Goal: Contribute content: Add original content to the website for others to see

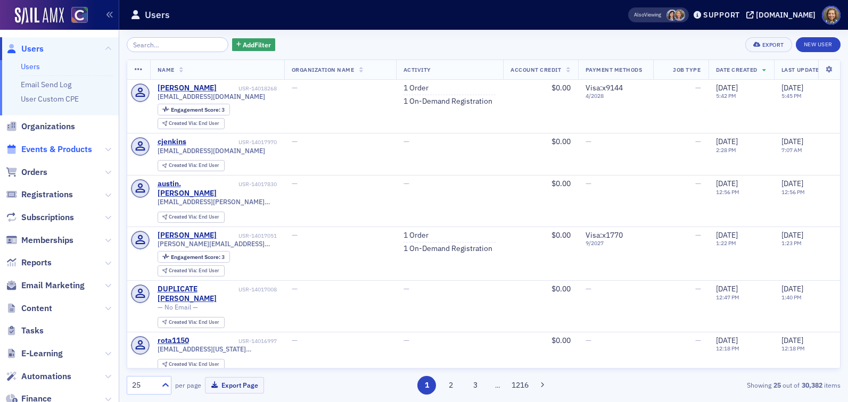
click at [39, 153] on span "Events & Products" at bounding box center [56, 150] width 71 height 12
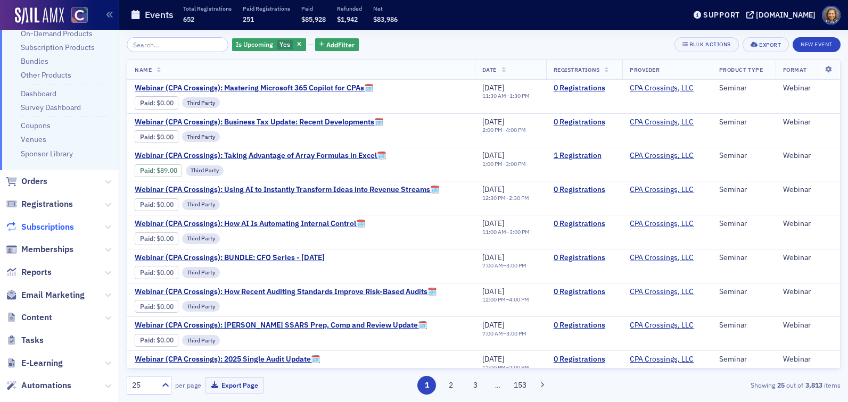
scroll to position [98, 0]
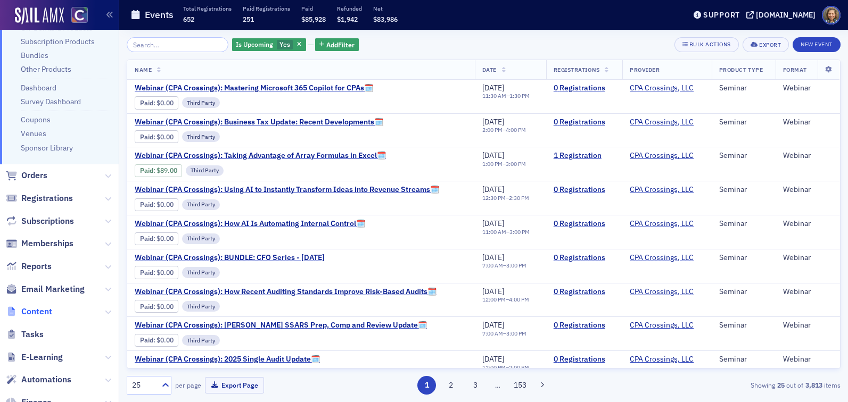
click at [36, 309] on span "Content" at bounding box center [36, 312] width 31 height 12
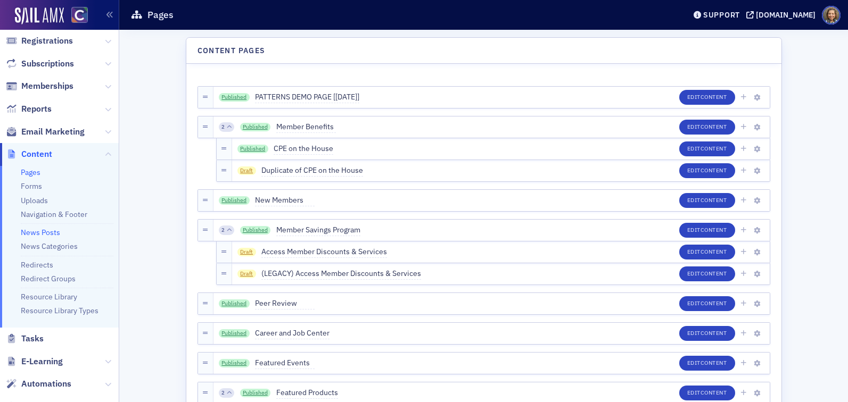
click at [44, 233] on link "News Posts" at bounding box center [40, 233] width 39 height 10
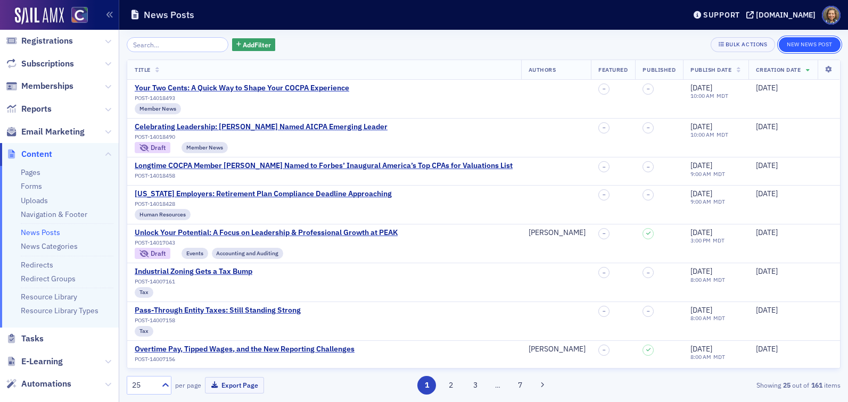
click at [824, 47] on button "New News Post" at bounding box center [810, 44] width 62 height 15
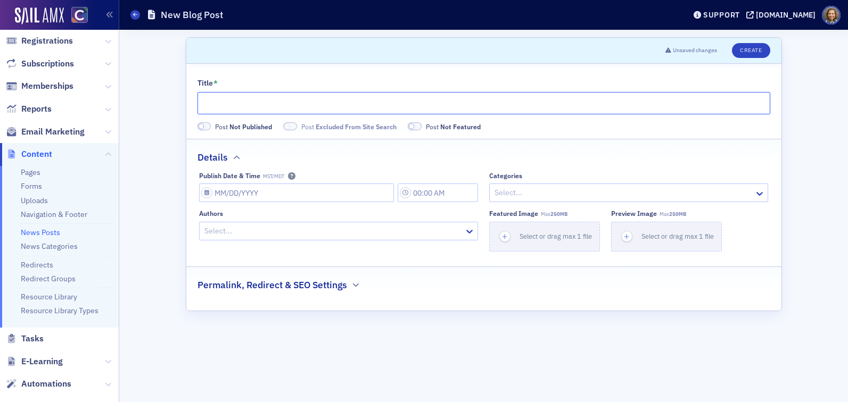
click at [303, 107] on input "Title *" at bounding box center [483, 103] width 573 height 22
paste input "Section 174 — Full Circle on R&D Expensing"
type input "Section 174 — Full Circle on R&D Expensing"
click at [326, 202] on div "Publish Date & Time MST/MDT Categories Select... Authors Select... Featured Ima…" at bounding box center [483, 212] width 569 height 80
click at [321, 196] on input "Publish Date & Time MST/MDT" at bounding box center [296, 193] width 195 height 19
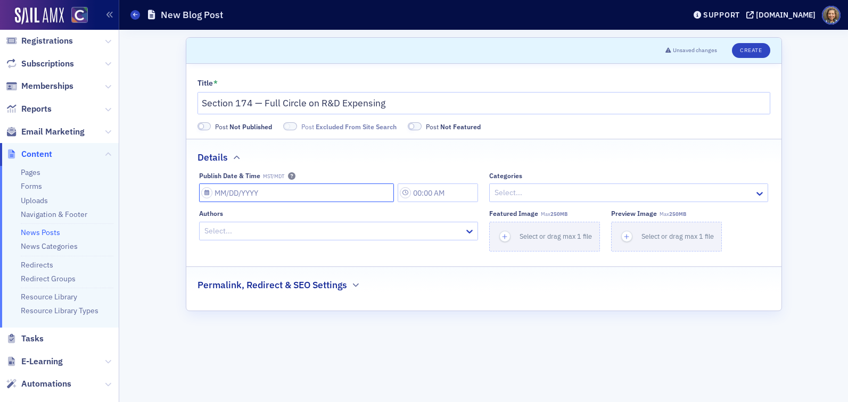
select select "8"
select select "2025"
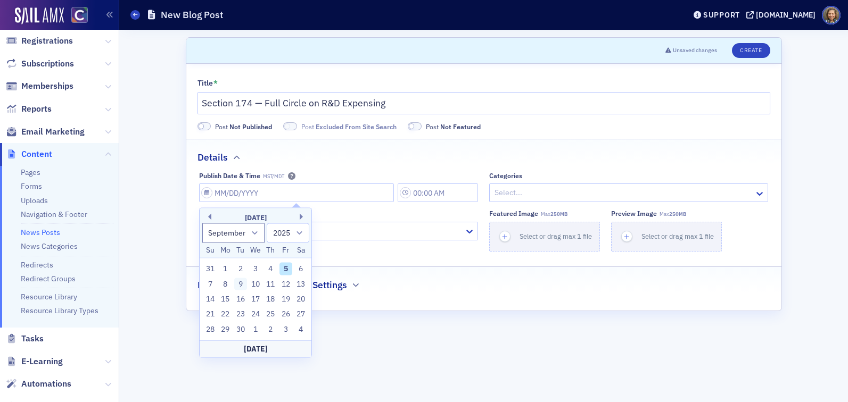
click at [242, 284] on div "9" at bounding box center [240, 284] width 13 height 13
type input "[DATE]"
type input "12:00 PM"
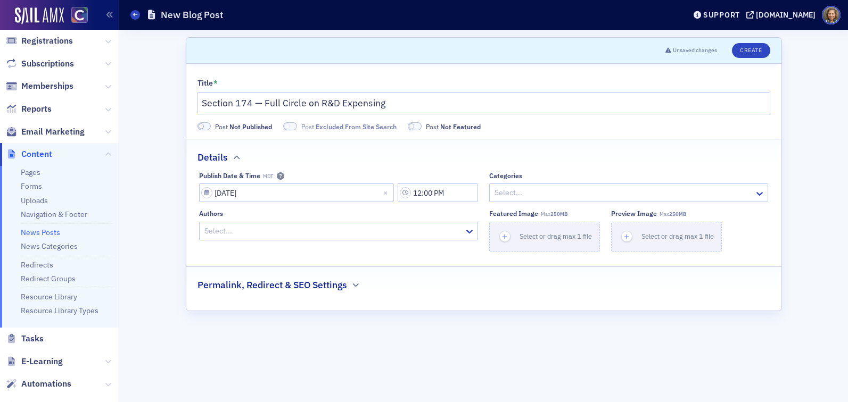
click at [518, 192] on div at bounding box center [623, 192] width 260 height 13
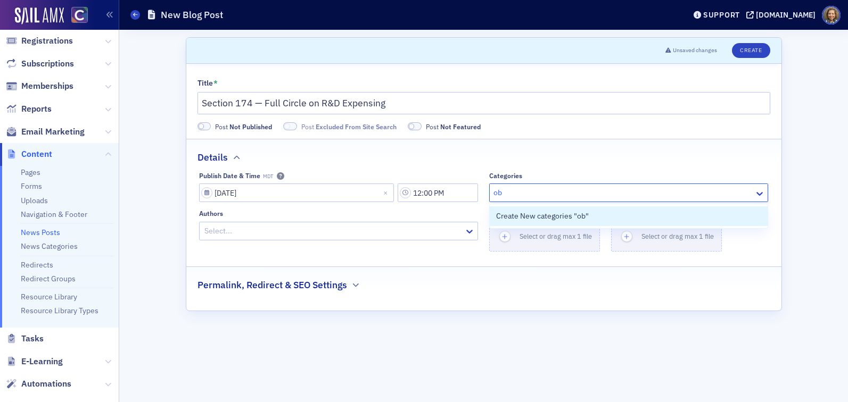
type input "o"
type input "O"
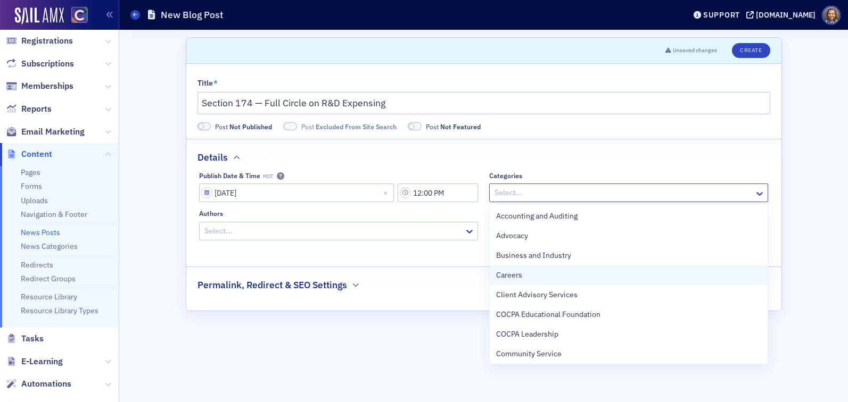
scroll to position [435, 0]
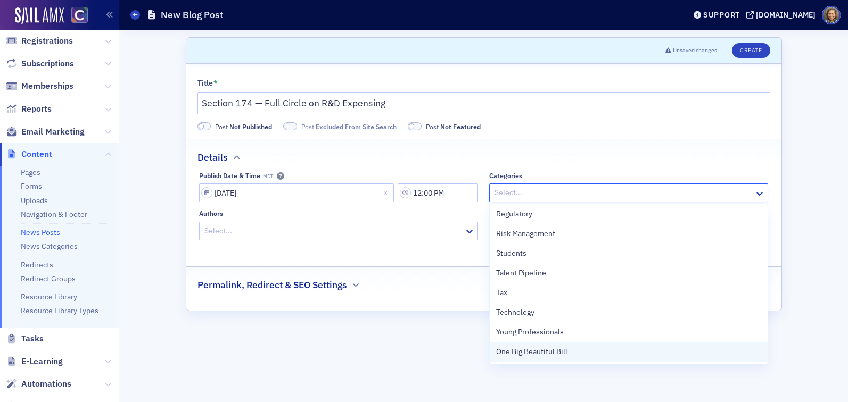
click at [544, 354] on span "One Big Beautiful Bill" at bounding box center [531, 351] width 71 height 11
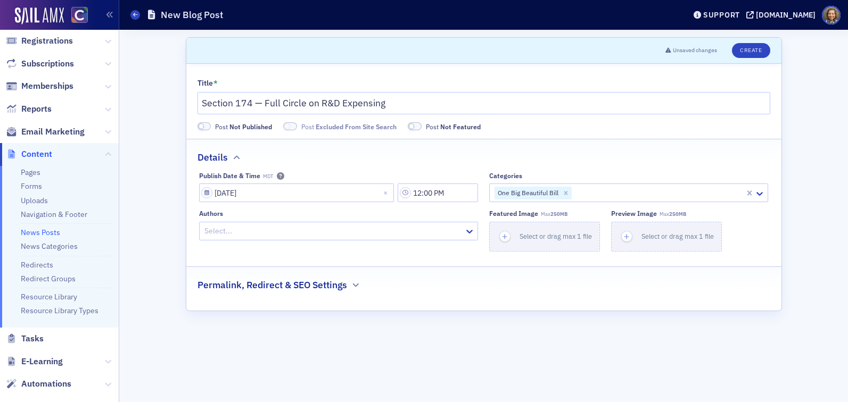
click at [418, 309] on div "Title * Section 174 — Full Circle on R&D Expensing Post Not Published Post Excl…" at bounding box center [483, 187] width 595 height 247
click at [744, 52] on button "Create" at bounding box center [751, 50] width 38 height 15
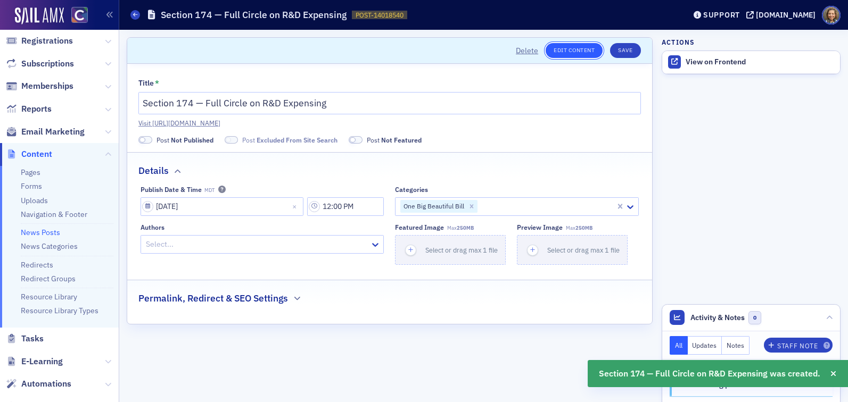
click at [579, 49] on link "Edit Content" at bounding box center [574, 50] width 57 height 15
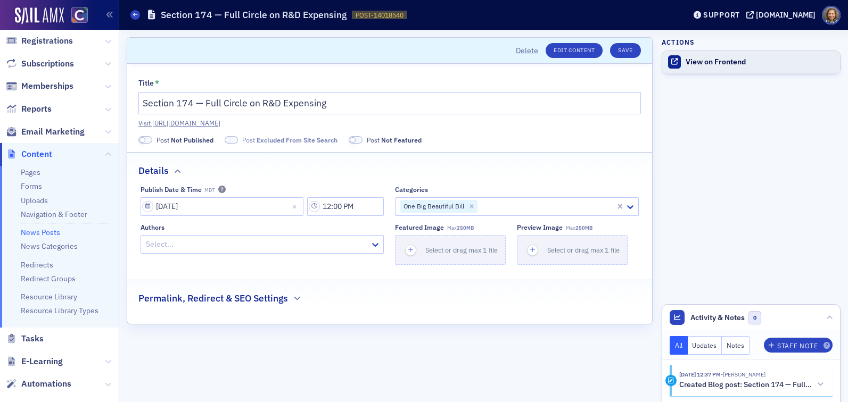
click at [711, 61] on div "View on Frontend" at bounding box center [760, 62] width 149 height 10
click at [628, 47] on button "Save" at bounding box center [625, 50] width 30 height 15
click at [47, 230] on link "News Posts" at bounding box center [40, 233] width 39 height 10
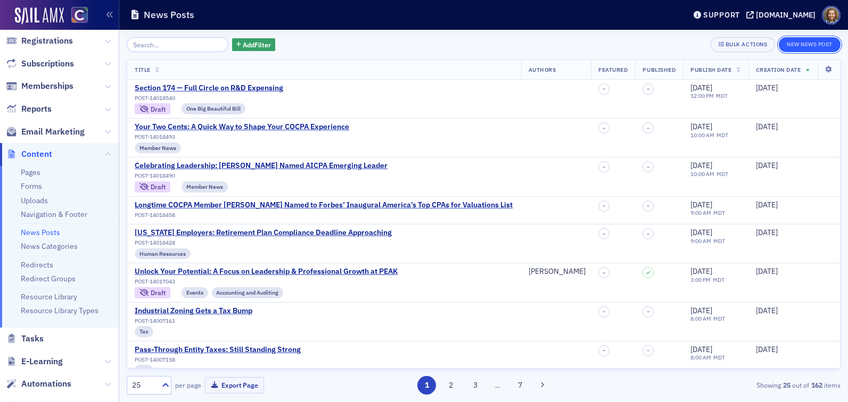
click at [824, 45] on button "New News Post" at bounding box center [810, 44] width 62 height 15
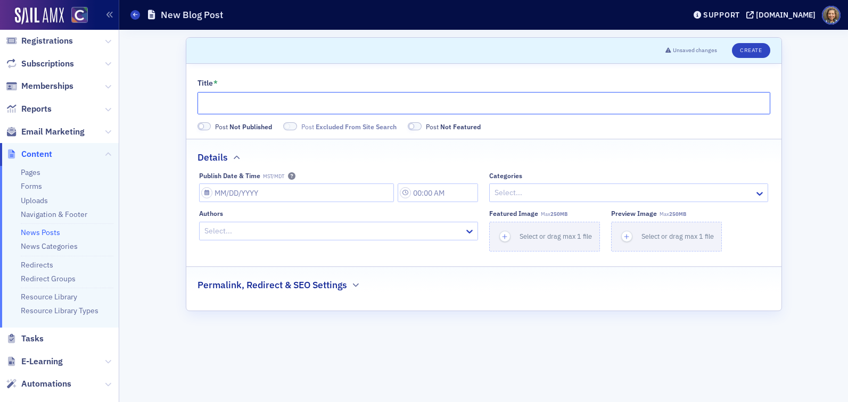
click at [304, 102] on input "Title *" at bounding box center [483, 103] width 573 height 22
paste input "Amending Returns — Opportunity or Burden?"
type input "Amending Returns — Opportunity or Burden?"
select select "8"
select select "2025"
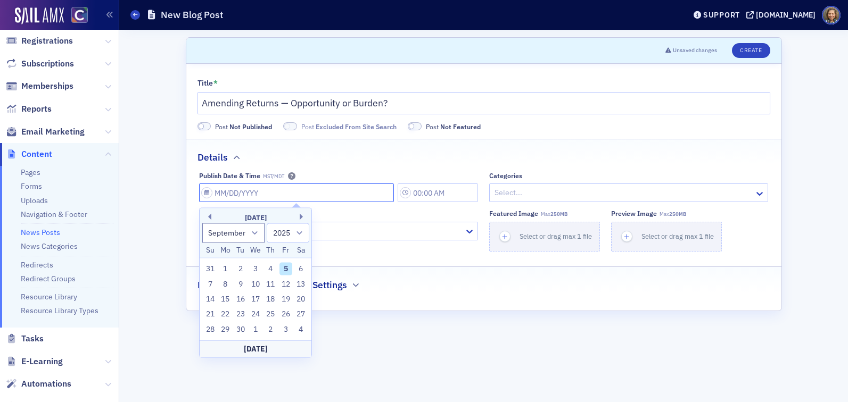
click at [287, 194] on input "Publish Date & Time MST/MDT" at bounding box center [296, 193] width 195 height 19
click at [257, 286] on div "10" at bounding box center [255, 284] width 13 height 13
type input "[DATE]"
type input "12:00 PM"
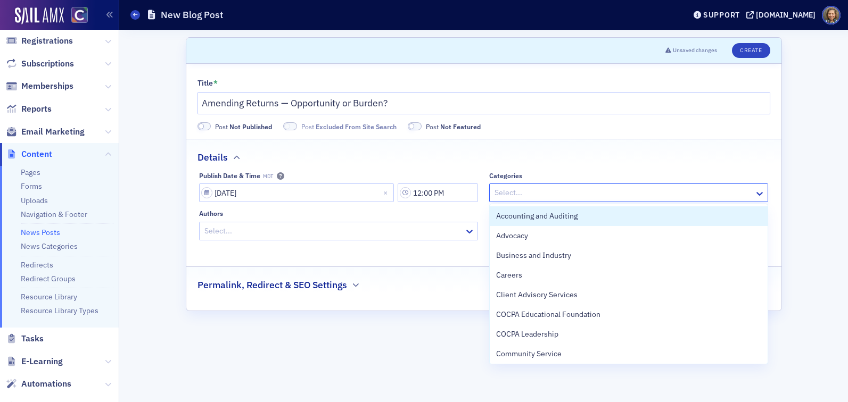
click at [570, 195] on div at bounding box center [623, 192] width 260 height 13
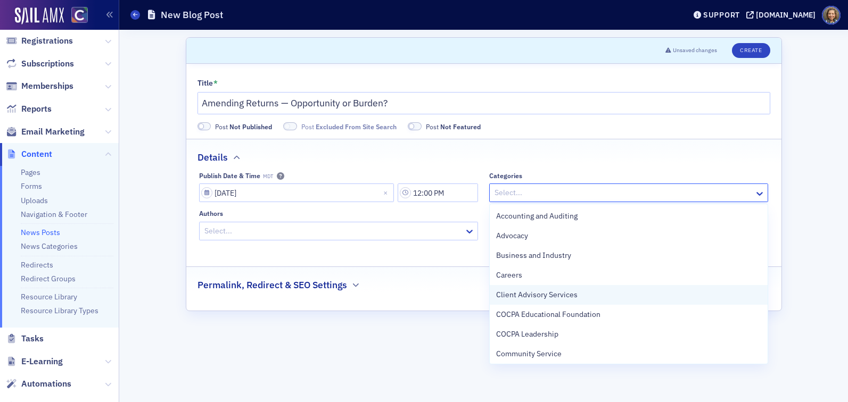
scroll to position [435, 0]
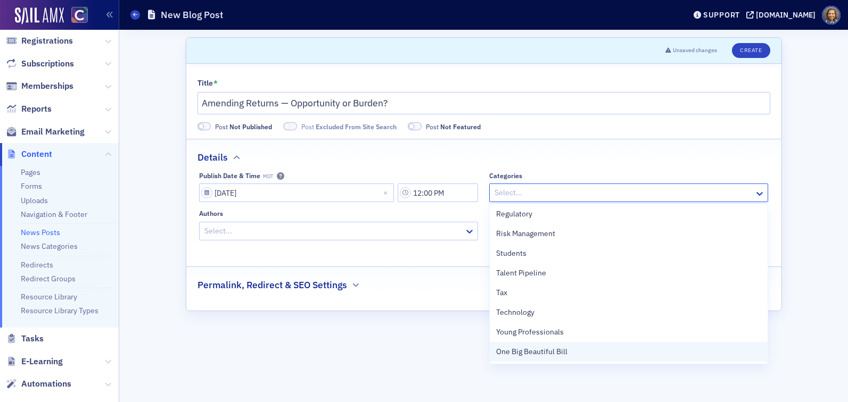
click at [561, 351] on span "One Big Beautiful Bill" at bounding box center [531, 351] width 71 height 11
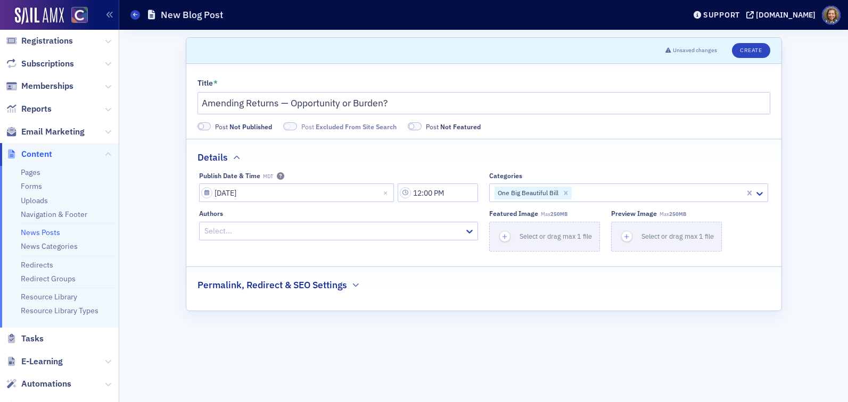
click at [623, 152] on div "Details" at bounding box center [483, 151] width 573 height 25
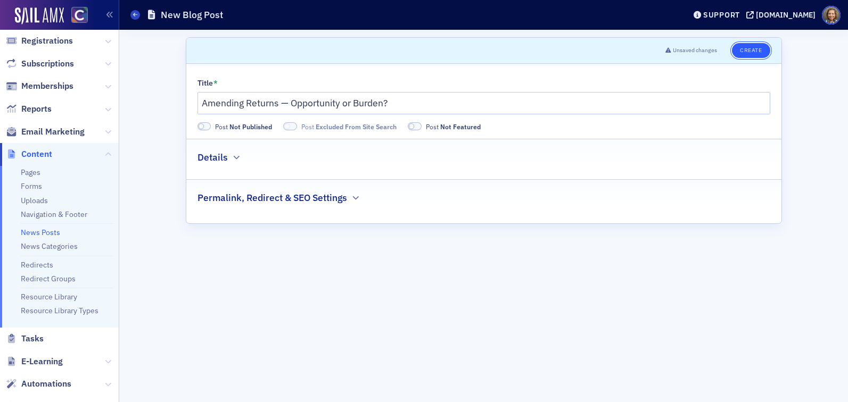
click at [751, 49] on button "Create" at bounding box center [751, 50] width 38 height 15
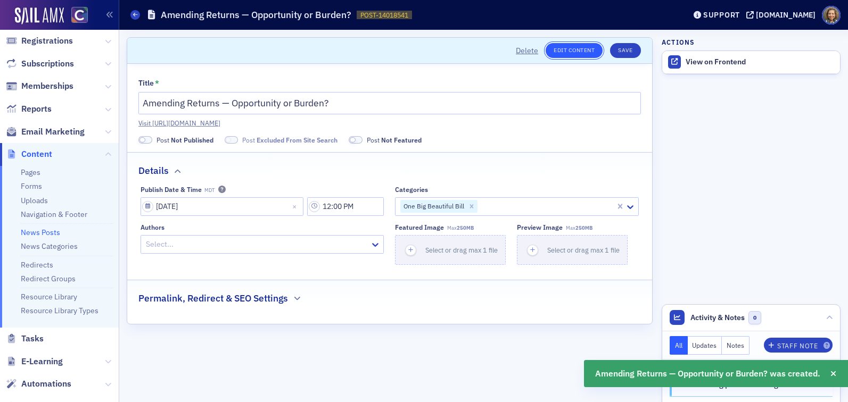
click at [582, 50] on link "Edit Content" at bounding box center [574, 50] width 57 height 15
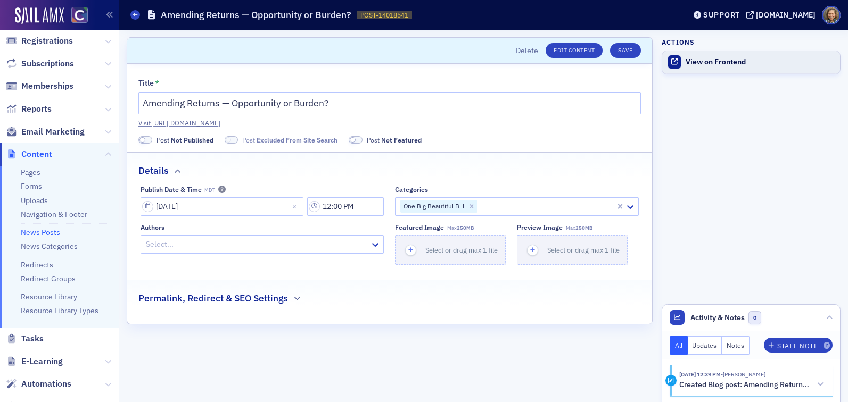
click at [724, 59] on div "View on Frontend" at bounding box center [760, 62] width 149 height 10
click at [621, 51] on button "Save" at bounding box center [625, 50] width 30 height 15
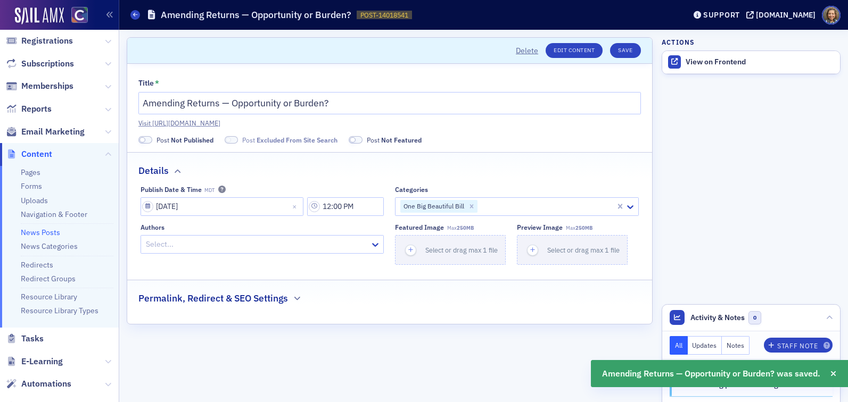
click at [42, 234] on link "News Posts" at bounding box center [40, 233] width 39 height 10
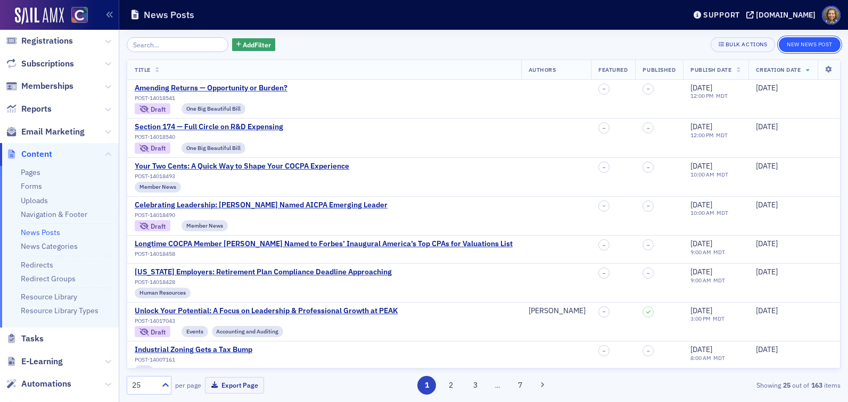
click at [808, 45] on button "New News Post" at bounding box center [810, 44] width 62 height 15
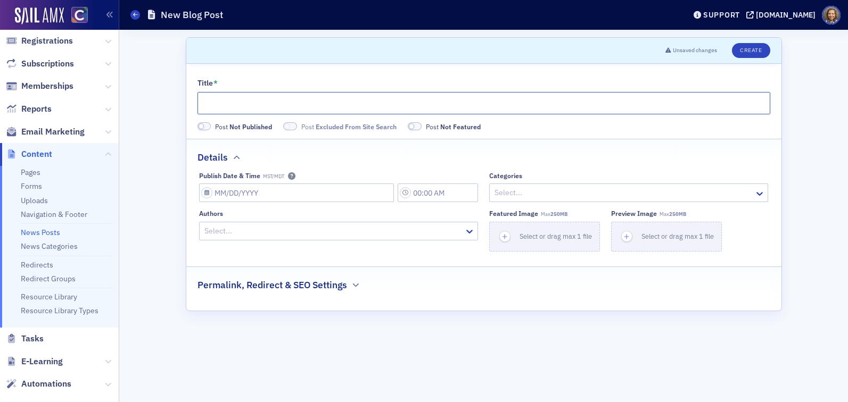
click at [340, 105] on input "Title *" at bounding box center [483, 103] width 573 height 22
paste input "Strategic Decisions Around R&D Credits"
type input "Strategic Decisions Around R&D Credits"
click at [293, 189] on input "Publish Date & Time MST/MDT" at bounding box center [296, 193] width 195 height 19
select select "8"
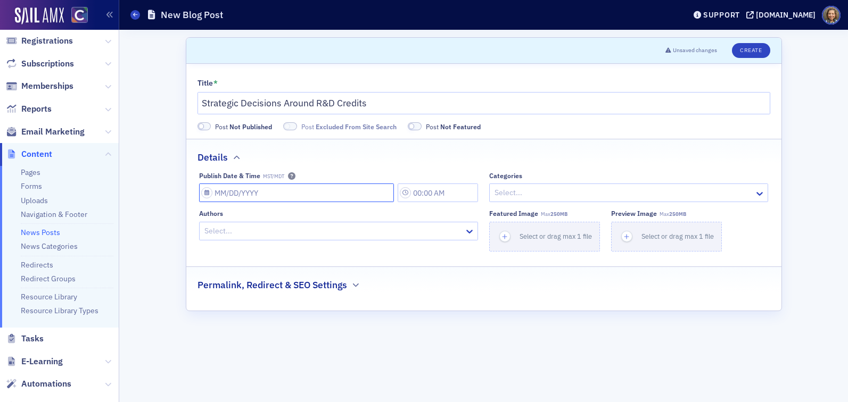
select select "2025"
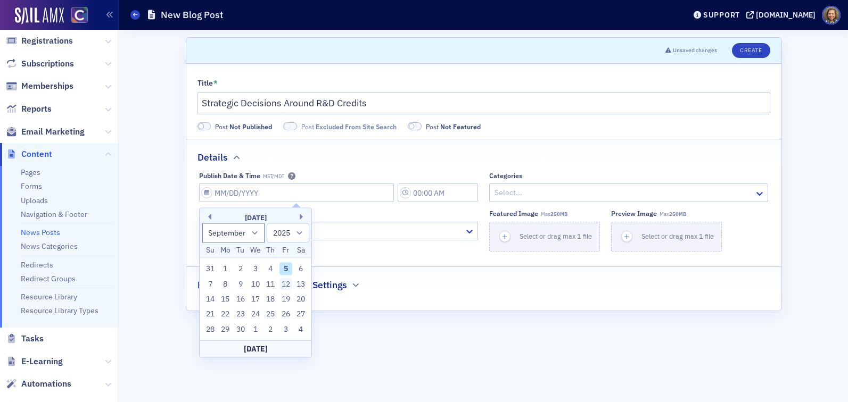
click at [282, 285] on div "12" at bounding box center [285, 284] width 13 height 13
type input "[DATE]"
type input "12:00 PM"
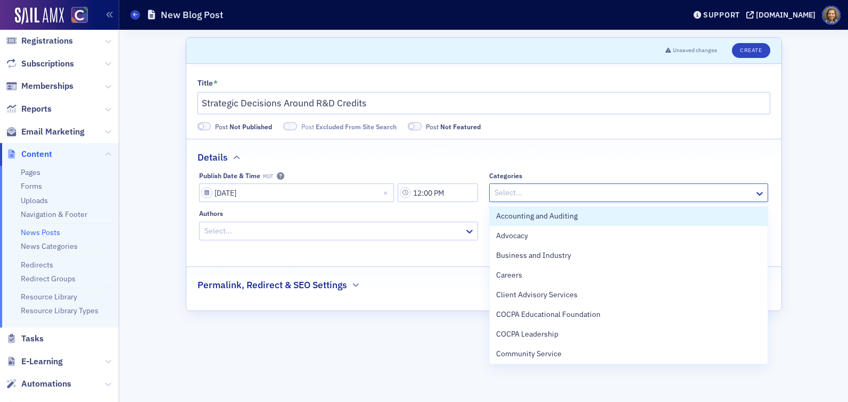
click at [556, 196] on div at bounding box center [623, 192] width 260 height 13
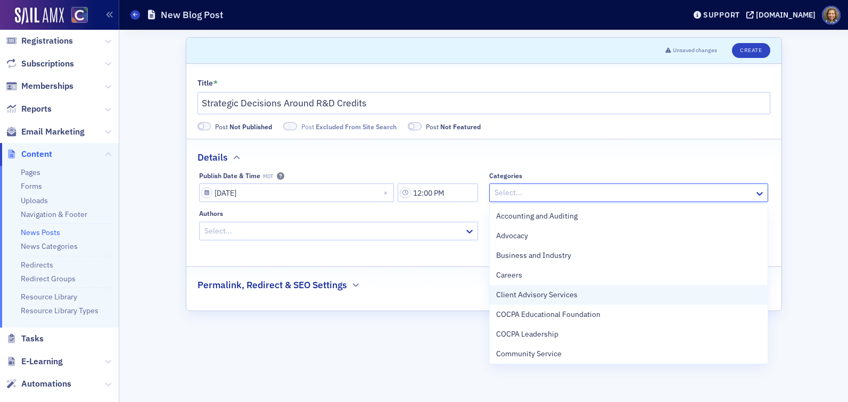
scroll to position [435, 0]
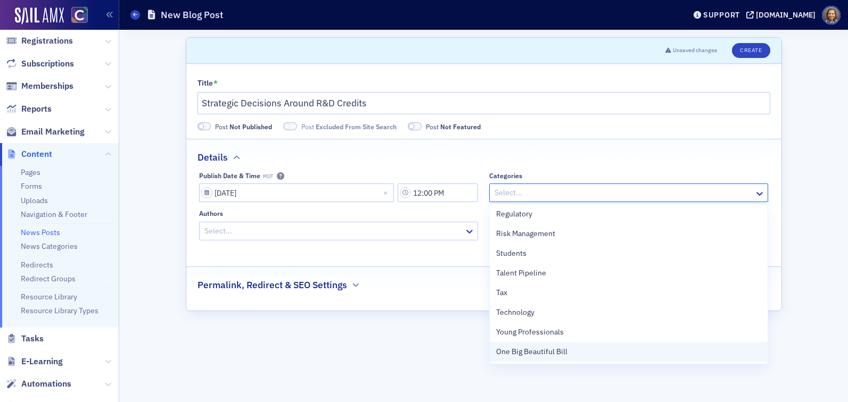
click at [546, 356] on span "One Big Beautiful Bill" at bounding box center [531, 351] width 71 height 11
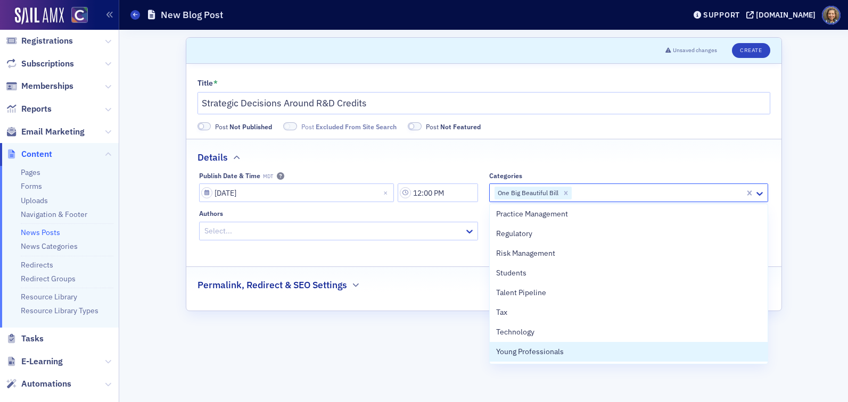
scroll to position [416, 0]
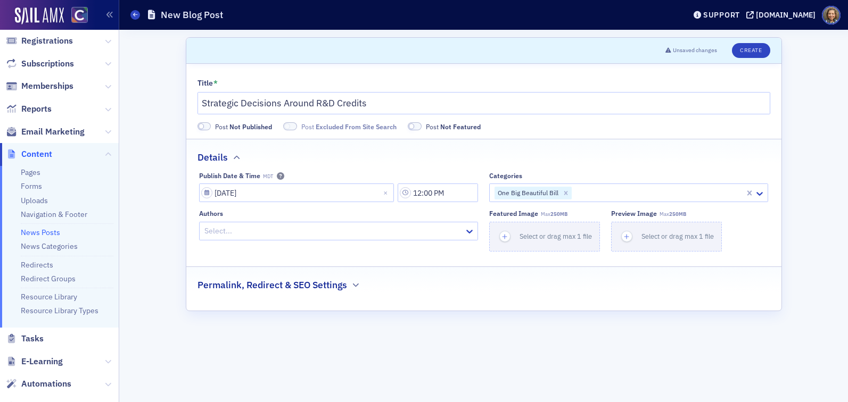
click at [787, 160] on div "Scroll to Unsaved changes Create Title * Strategic Decisions Around R&D Credits…" at bounding box center [484, 216] width 714 height 373
click at [751, 50] on button "Create" at bounding box center [751, 50] width 38 height 15
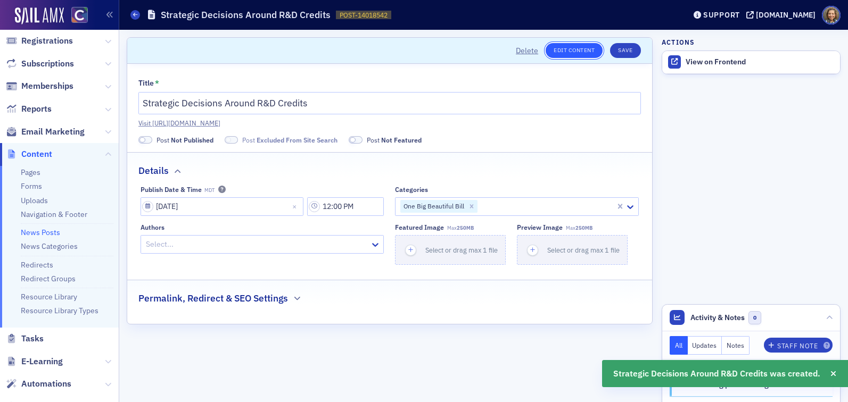
click at [571, 46] on link "Edit Content" at bounding box center [574, 50] width 57 height 15
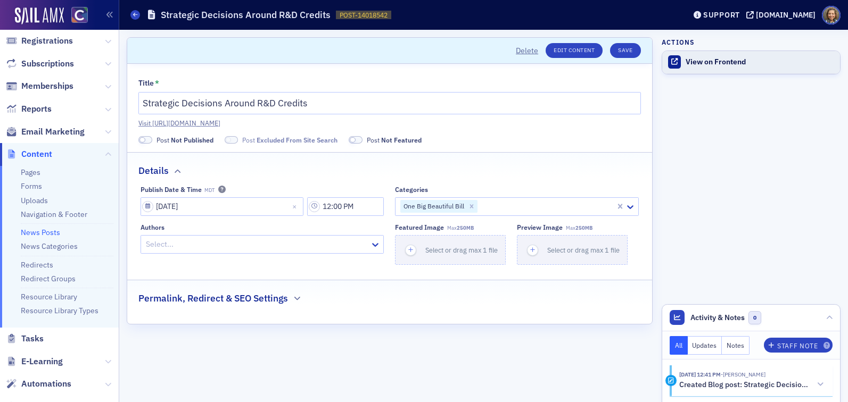
click at [709, 58] on div "View on Frontend" at bounding box center [760, 62] width 149 height 10
click at [624, 47] on button "Save" at bounding box center [625, 50] width 30 height 15
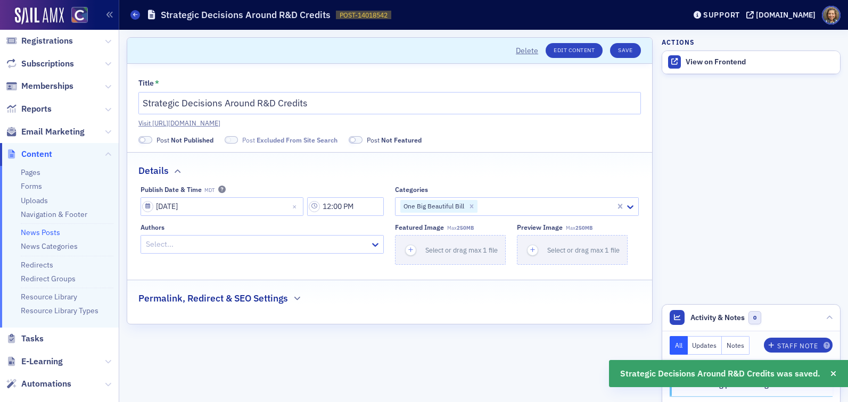
click at [42, 233] on link "News Posts" at bounding box center [40, 233] width 39 height 10
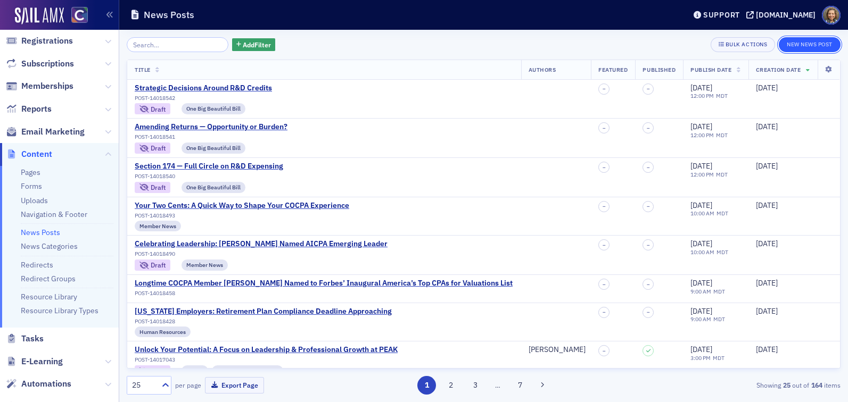
click at [818, 46] on button "New News Post" at bounding box center [810, 44] width 62 height 15
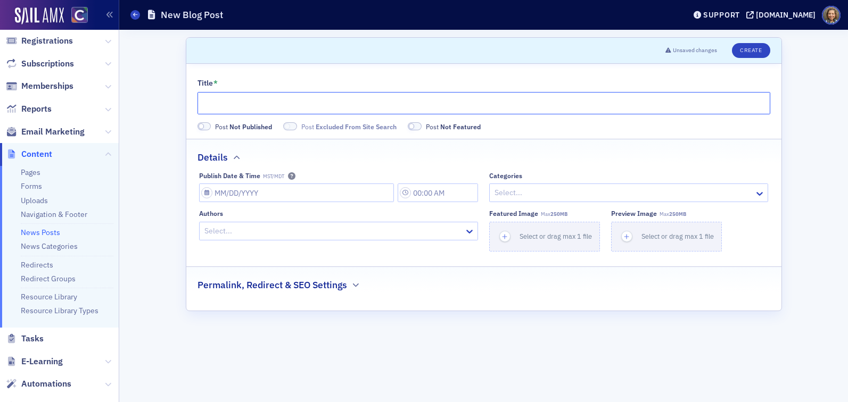
click at [345, 104] on input "Title *" at bounding box center [483, 103] width 573 height 22
paste input "States Still Complicate R&D"
type input "States Still Complicate R&D"
click at [283, 195] on input "Publish Date & Time MST/MDT" at bounding box center [296, 193] width 195 height 19
select select "8"
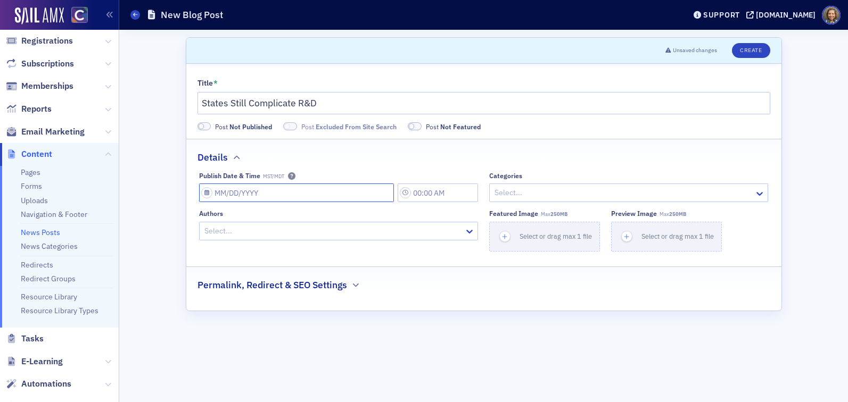
select select "2025"
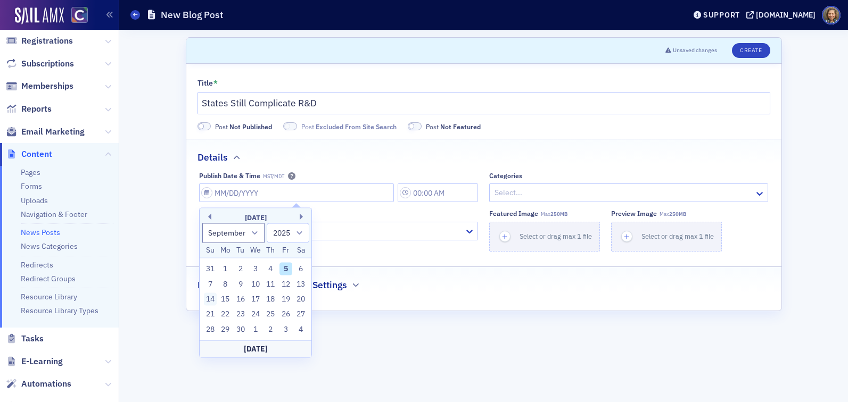
click at [211, 302] on div "14" at bounding box center [210, 299] width 13 height 13
type input "[DATE]"
type input "12:00 PM"
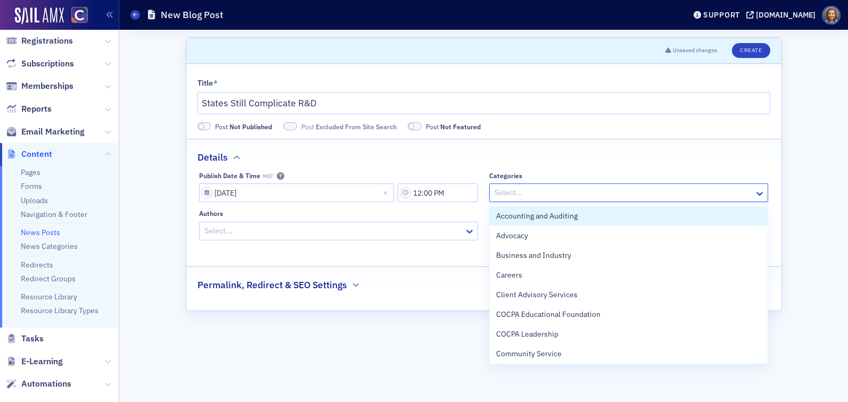
click at [559, 196] on div at bounding box center [623, 192] width 260 height 13
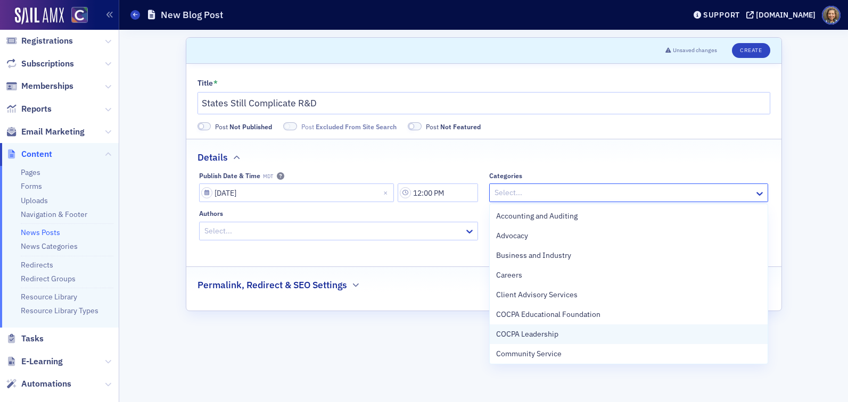
scroll to position [435, 0]
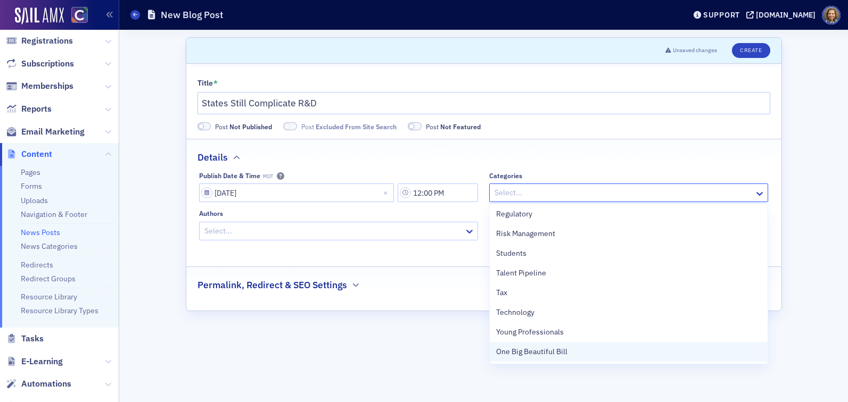
click at [550, 355] on span "One Big Beautiful Bill" at bounding box center [531, 351] width 71 height 11
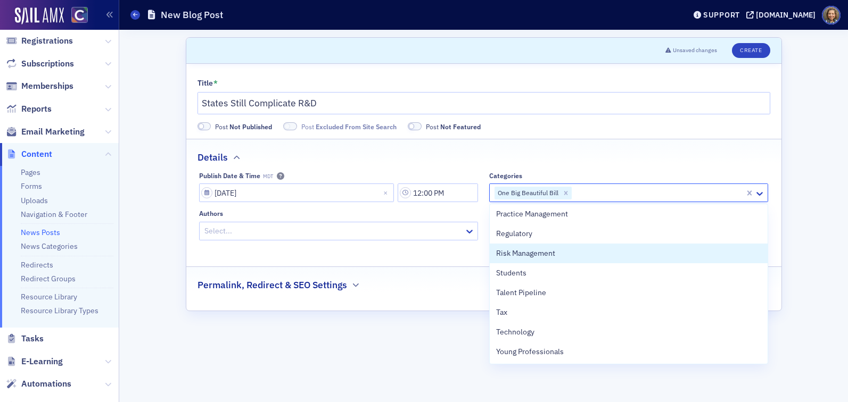
click at [770, 159] on legend "Details" at bounding box center [483, 151] width 595 height 25
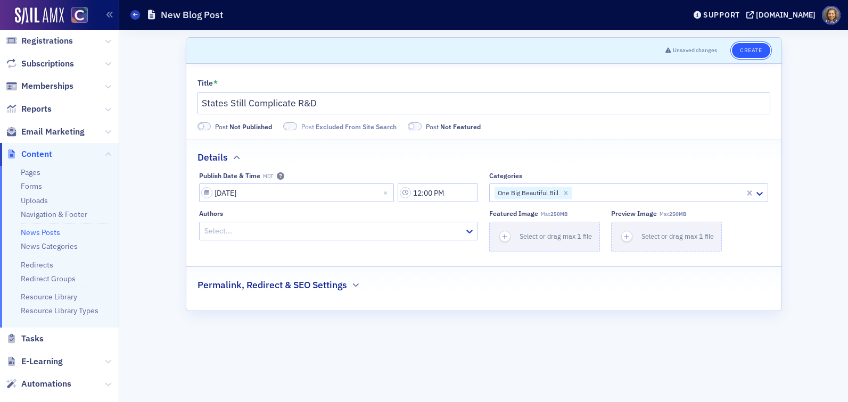
click at [748, 49] on button "Create" at bounding box center [751, 50] width 38 height 15
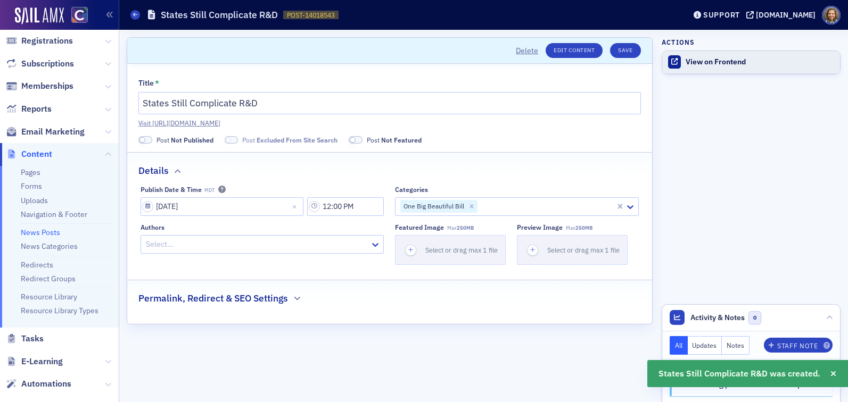
click at [715, 62] on div "View on Frontend" at bounding box center [760, 62] width 149 height 10
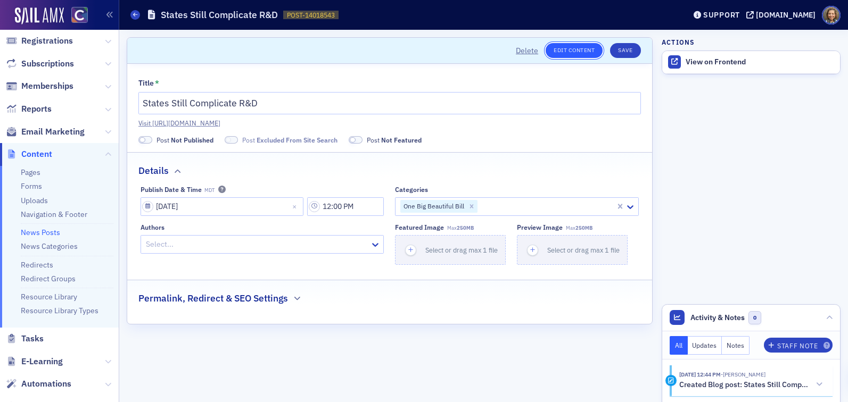
click at [580, 51] on link "Edit Content" at bounding box center [574, 50] width 57 height 15
click at [707, 62] on div "View on Frontend" at bounding box center [760, 62] width 149 height 10
click at [628, 51] on button "Save" at bounding box center [625, 50] width 30 height 15
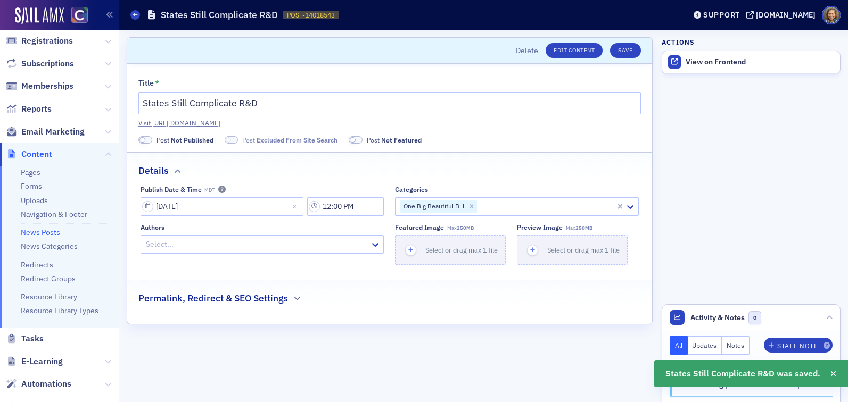
click at [51, 233] on link "News Posts" at bounding box center [40, 233] width 39 height 10
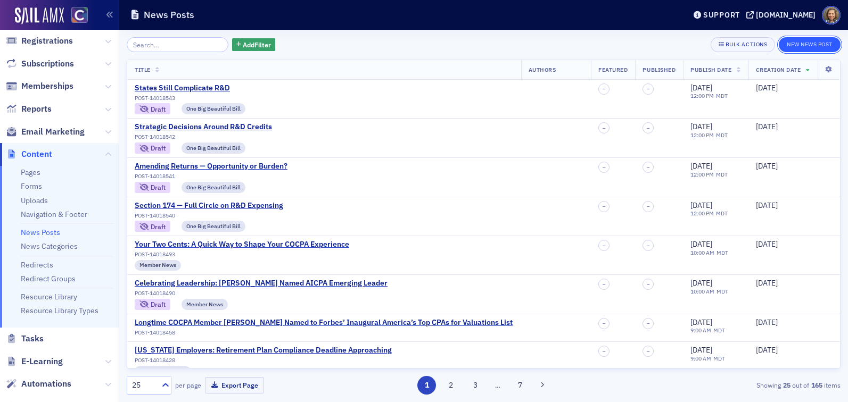
click at [801, 44] on button "New News Post" at bounding box center [810, 44] width 62 height 15
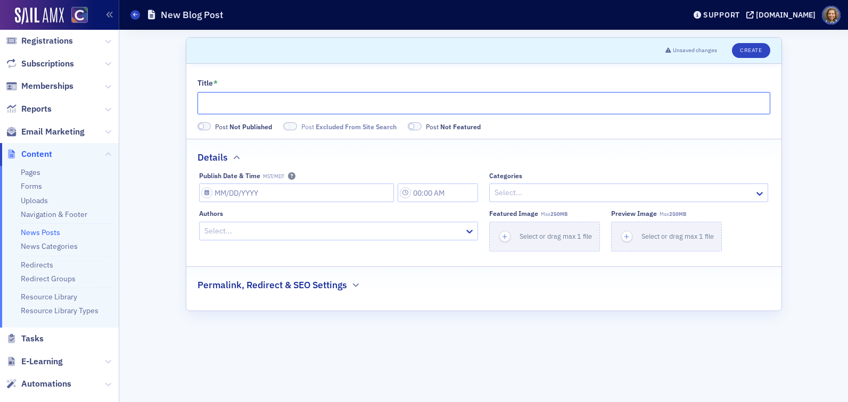
click at [370, 100] on input "Title *" at bounding box center [483, 103] width 573 height 22
paste input "R&D Expensing and the Bigger Picture"
type input "R&D Expensing and the Bigger Picture"
click at [343, 188] on input "Publish Date & Time MST/MDT" at bounding box center [296, 193] width 195 height 19
select select "8"
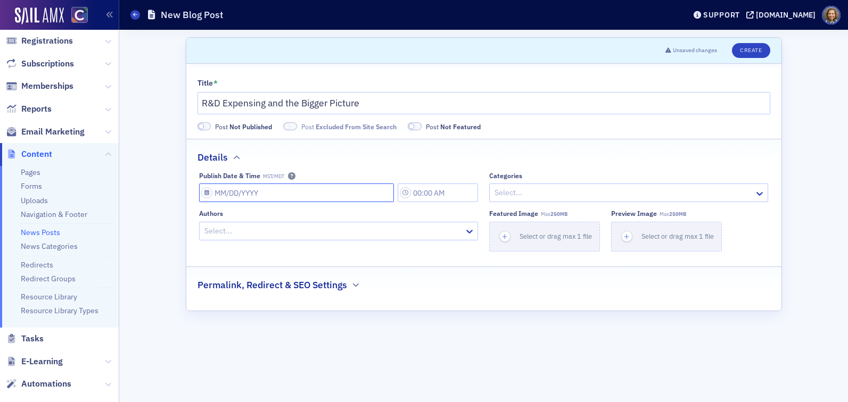
select select "2025"
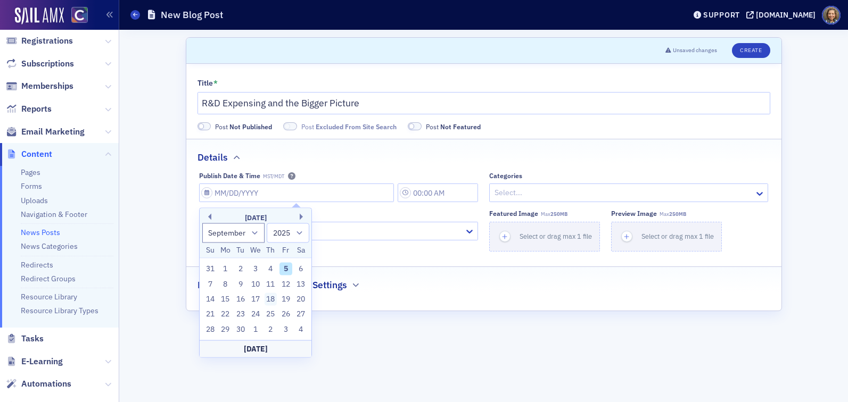
click at [266, 299] on div "18" at bounding box center [271, 299] width 13 height 13
type input "[DATE]"
type input "12:00 PM"
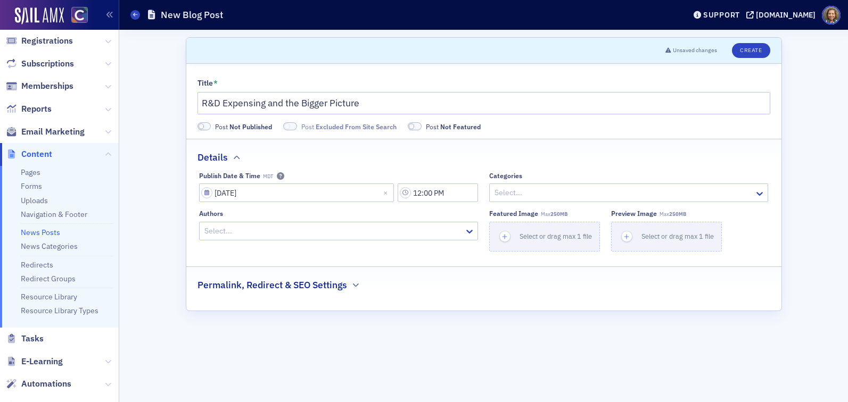
click at [554, 193] on div at bounding box center [623, 192] width 260 height 13
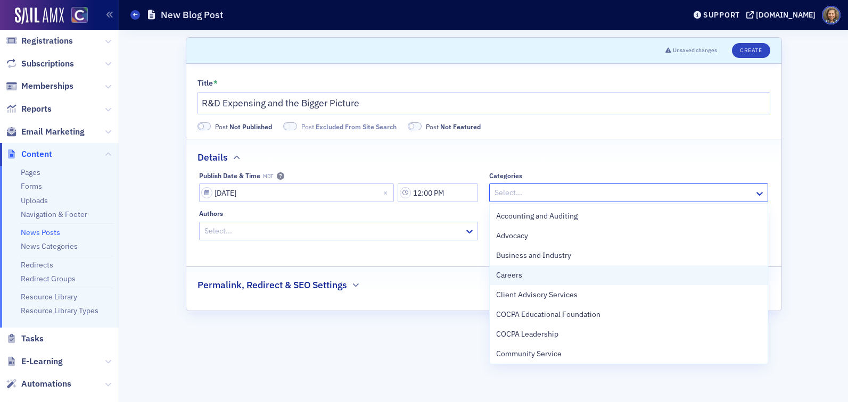
scroll to position [435, 0]
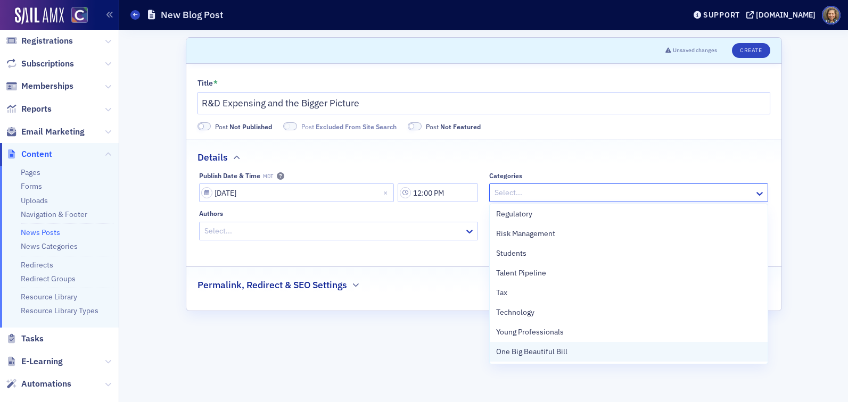
click at [545, 351] on span "One Big Beautiful Bill" at bounding box center [531, 351] width 71 height 11
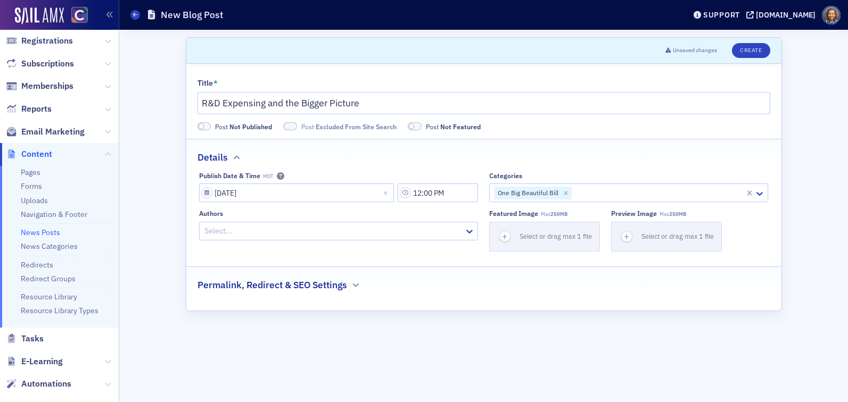
click at [613, 141] on div "Details" at bounding box center [483, 151] width 573 height 25
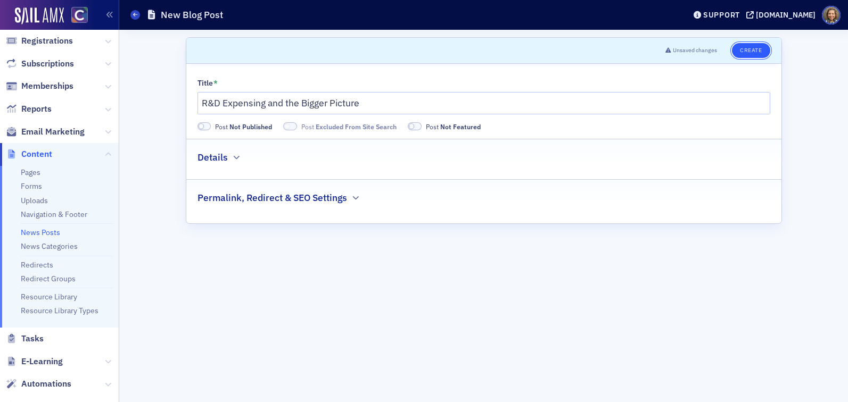
click at [750, 51] on button "Create" at bounding box center [751, 50] width 38 height 15
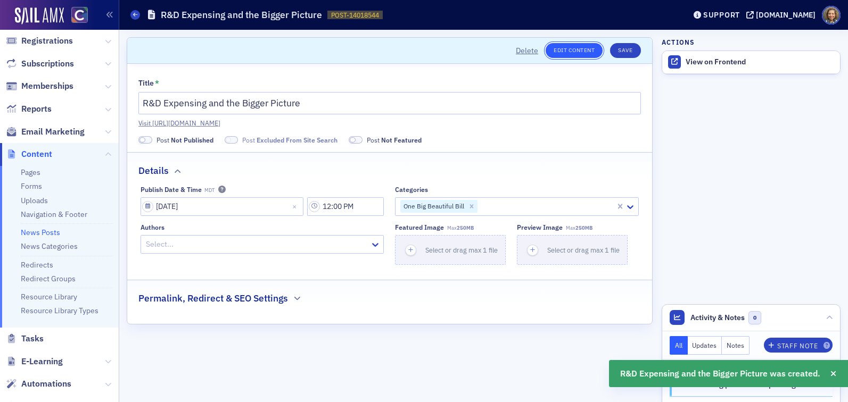
click at [583, 49] on link "Edit Content" at bounding box center [574, 50] width 57 height 15
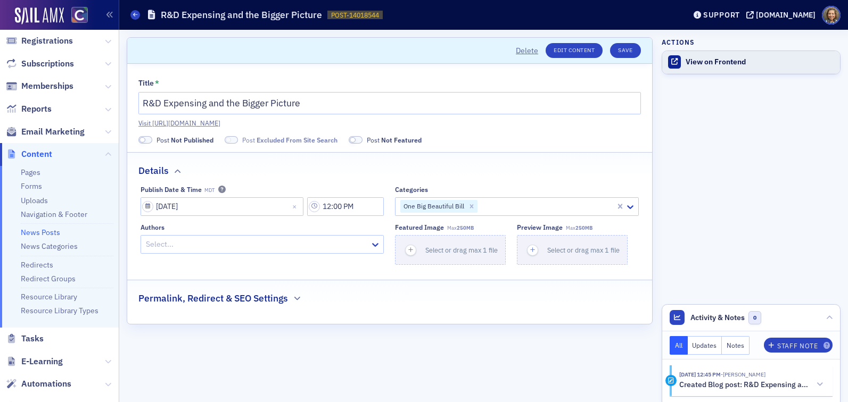
click at [729, 62] on div "View on Frontend" at bounding box center [760, 62] width 149 height 10
